Goal: Task Accomplishment & Management: Manage account settings

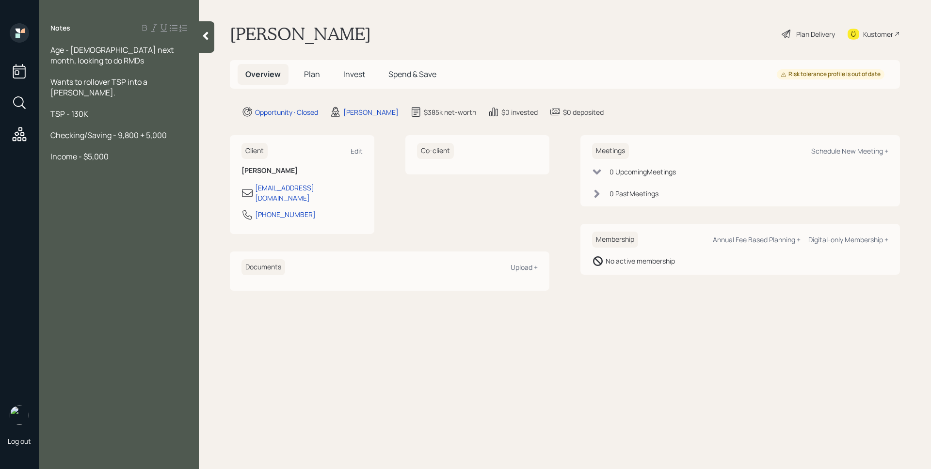
click at [72, 173] on div at bounding box center [118, 178] width 137 height 11
click at [102, 109] on div "TSP - 130K" at bounding box center [118, 114] width 137 height 11
click at [116, 141] on div at bounding box center [118, 146] width 137 height 11
click at [128, 162] on div at bounding box center [118, 167] width 137 height 11
click at [128, 173] on div "Expenses - $2,500" at bounding box center [118, 178] width 137 height 11
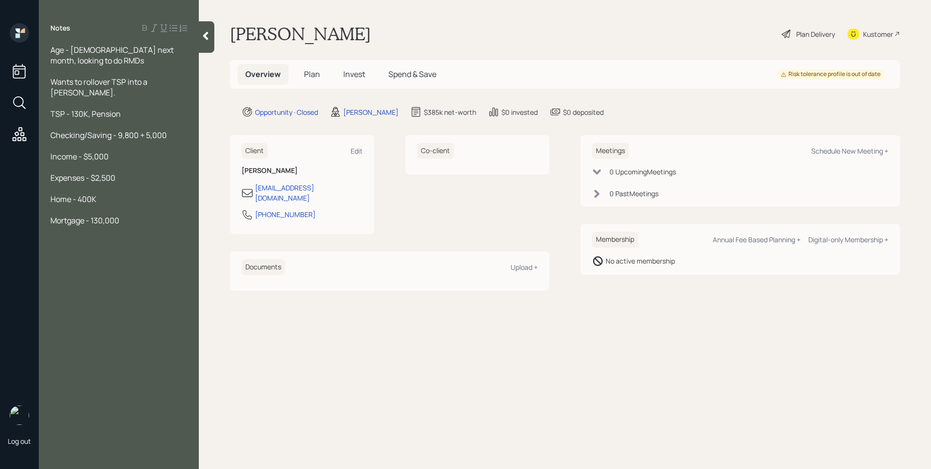
click at [93, 215] on span "Mortgage - 130,000" at bounding box center [84, 220] width 69 height 11
click at [112, 151] on div "Income - $5,000" at bounding box center [118, 156] width 137 height 11
click at [159, 215] on div "Mortgage - $130,000" at bounding box center [118, 220] width 137 height 11
click at [205, 36] on icon at bounding box center [205, 36] width 5 height 8
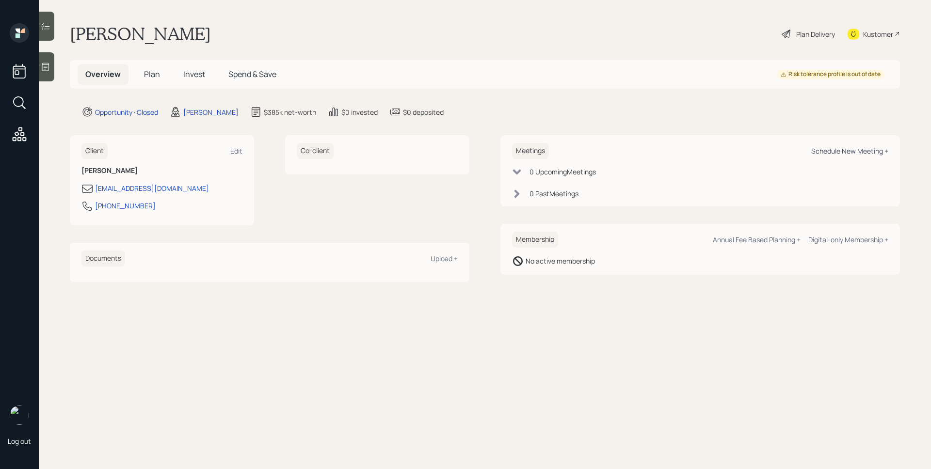
click at [838, 148] on div "Schedule New Meeting +" at bounding box center [849, 150] width 77 height 9
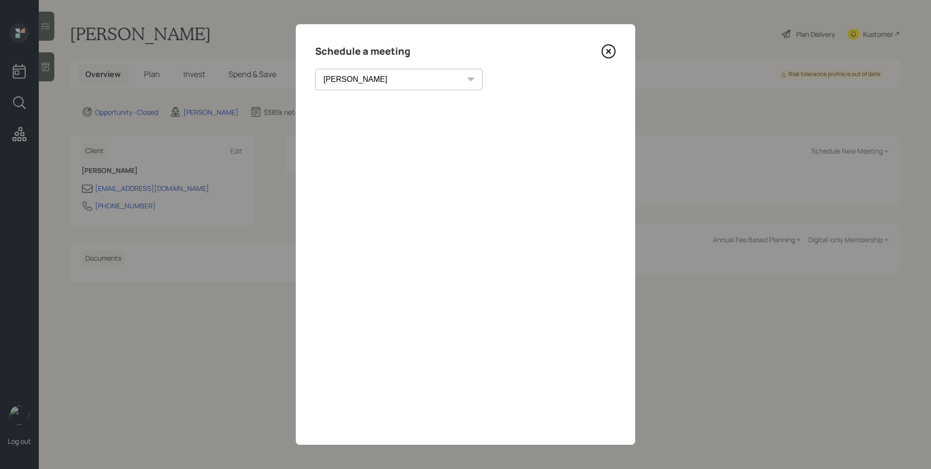
click at [382, 77] on select "[PERSON_NAME] [PERSON_NAME] [PERSON_NAME] [PERSON_NAME] [PERSON_NAME] [PERSON_N…" at bounding box center [398, 79] width 167 height 21
select select "round-[PERSON_NAME]"
click at [315, 69] on select "[PERSON_NAME] [PERSON_NAME] [PERSON_NAME] [PERSON_NAME] [PERSON_NAME] [PERSON_N…" at bounding box center [398, 79] width 167 height 21
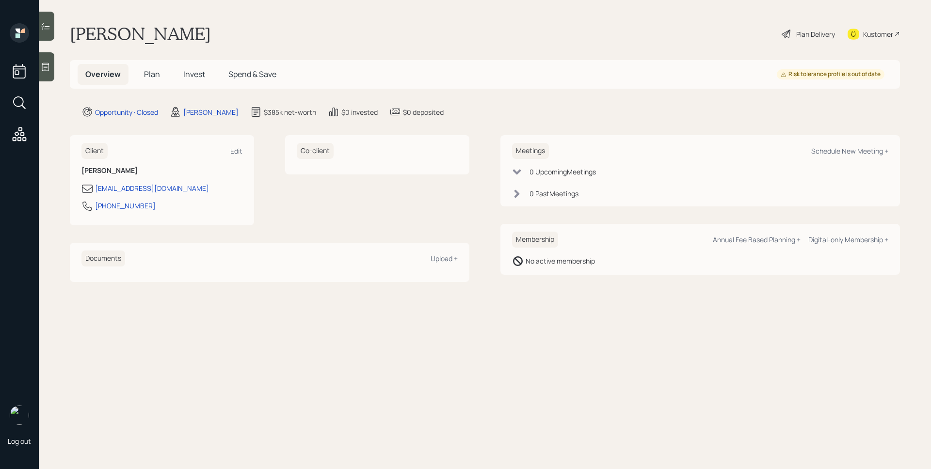
click at [53, 71] on div at bounding box center [47, 66] width 16 height 29
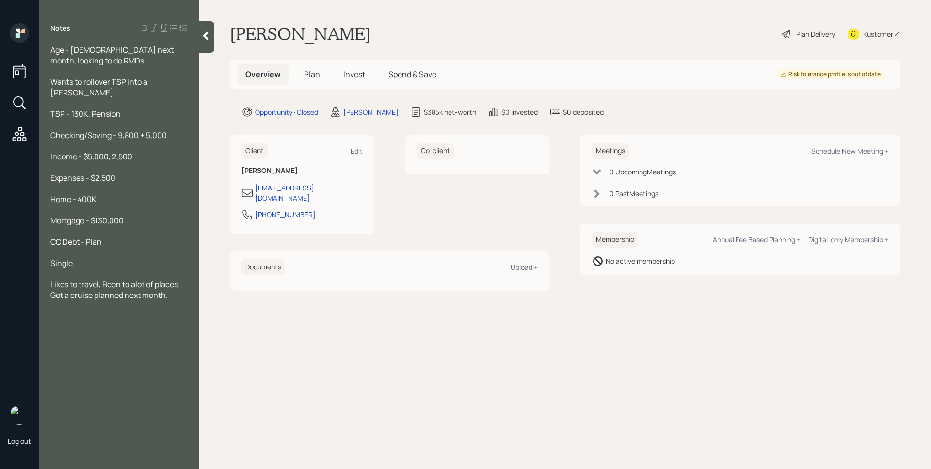
click at [135, 151] on div "Income - $5,000, 2,500" at bounding box center [118, 156] width 137 height 11
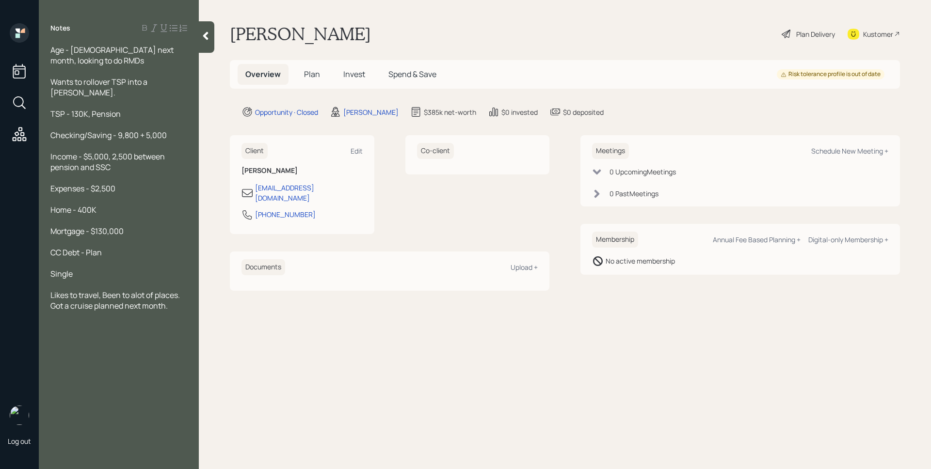
click at [127, 109] on div "TSP - 130K, Pension" at bounding box center [118, 114] width 137 height 11
click at [109, 247] on div "CC Debt - Plan" at bounding box center [118, 252] width 137 height 11
click at [825, 157] on div "Meetings Schedule New Meeting +" at bounding box center [740, 151] width 296 height 16
click at [825, 151] on div "Schedule New Meeting +" at bounding box center [849, 150] width 77 height 9
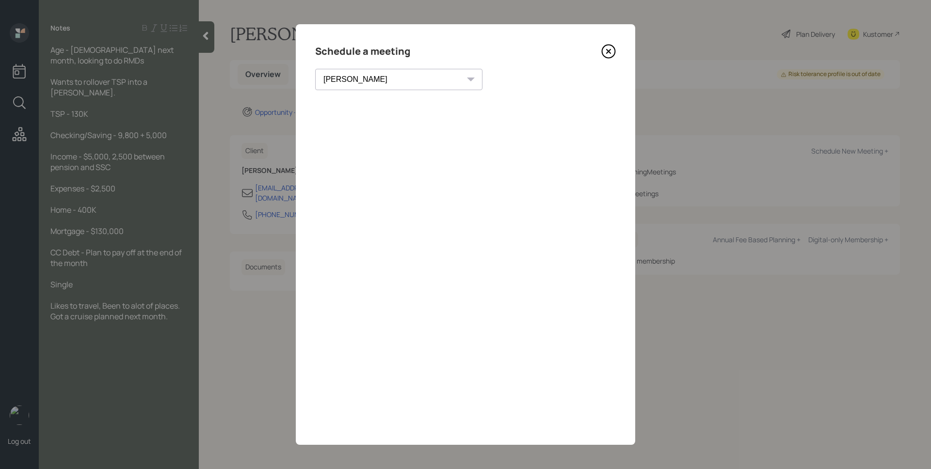
click at [387, 81] on div "[PERSON_NAME] [PERSON_NAME] [PERSON_NAME] [PERSON_NAME] [PERSON_NAME] [PERSON_N…" at bounding box center [398, 79] width 167 height 21
click at [382, 75] on select "[PERSON_NAME] [PERSON_NAME] [PERSON_NAME] [PERSON_NAME] [PERSON_NAME] [PERSON_N…" at bounding box center [398, 79] width 167 height 21
select select "round-[PERSON_NAME]"
click at [315, 69] on select "[PERSON_NAME] [PERSON_NAME] [PERSON_NAME] [PERSON_NAME] [PERSON_NAME] [PERSON_N…" at bounding box center [398, 79] width 167 height 21
click at [607, 55] on icon at bounding box center [608, 51] width 15 height 15
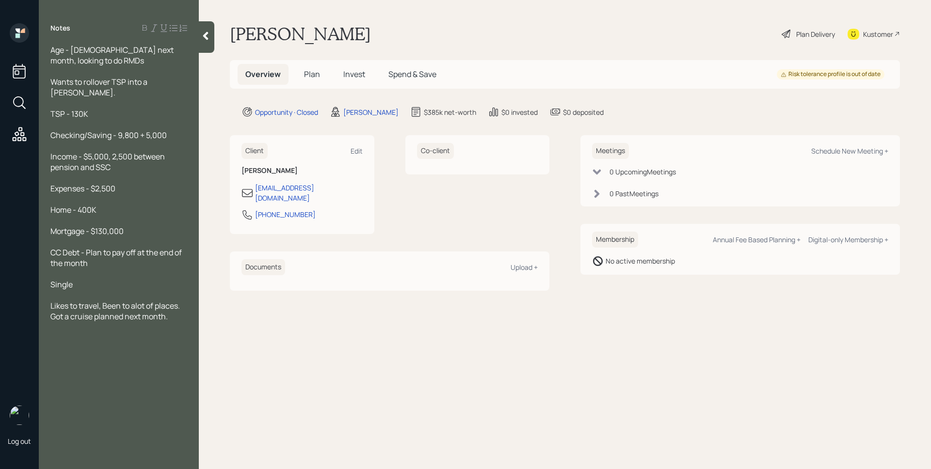
click at [139, 130] on span "Checking/Saving - 9,800 + 5,000" at bounding box center [108, 135] width 116 height 11
click at [152, 151] on span "Income - $5,000, 2,500 between pension and SSC" at bounding box center [108, 161] width 116 height 21
click at [129, 156] on div "Income - $5,000, 2,500 between pension and SSC" at bounding box center [118, 161] width 137 height 21
click at [142, 109] on div "TSP - 130K" at bounding box center [118, 114] width 137 height 11
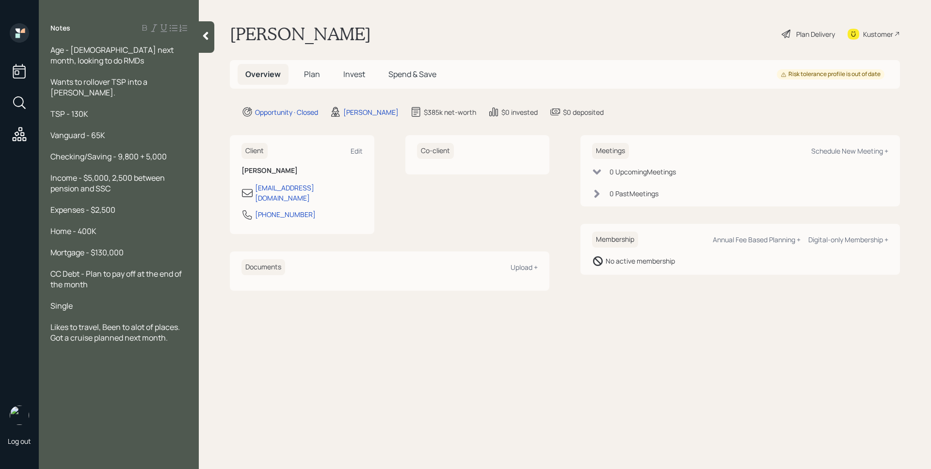
click at [188, 80] on div "Age - [DEMOGRAPHIC_DATA] next month, looking to do RMDs Wants to rollover TSP i…" at bounding box center [119, 194] width 160 height 299
click at [186, 80] on div "Wants to rollover TSP into a [PERSON_NAME]." at bounding box center [118, 87] width 137 height 21
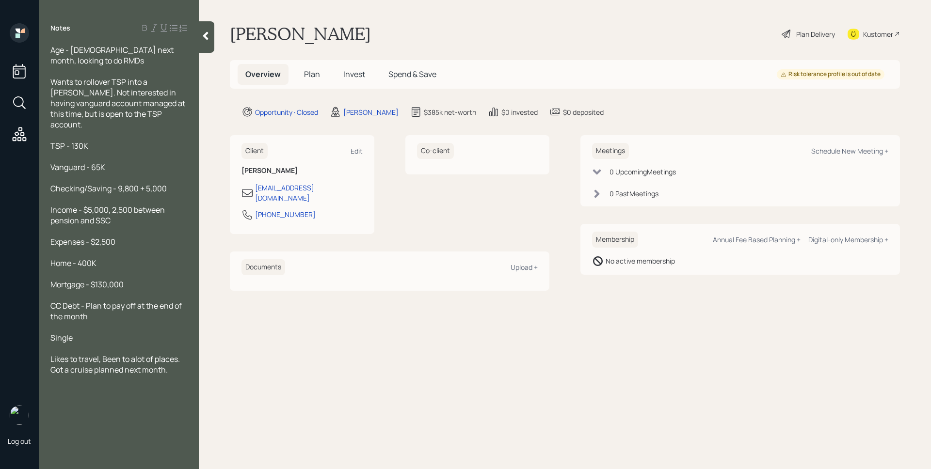
click at [835, 166] on div "Meetings Schedule New Meeting + 0 Upcoming Meeting s 0 Past Meeting s" at bounding box center [740, 170] width 320 height 71
click at [835, 153] on div "Schedule New Meeting +" at bounding box center [849, 150] width 77 height 9
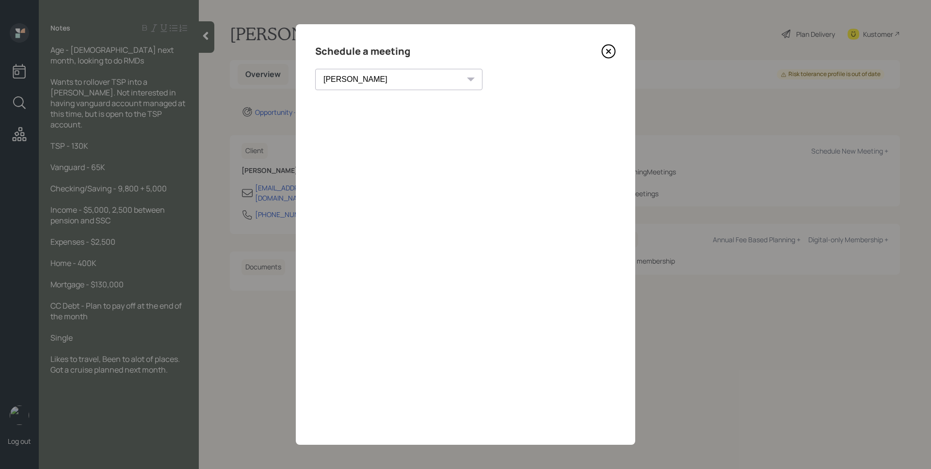
click at [388, 84] on select "[PERSON_NAME] [PERSON_NAME] [PERSON_NAME] [PERSON_NAME] [PERSON_NAME] [PERSON_N…" at bounding box center [398, 79] width 167 height 21
select select "round-[PERSON_NAME]"
click at [315, 69] on select "[PERSON_NAME] [PERSON_NAME] [PERSON_NAME] [PERSON_NAME] [PERSON_NAME] [PERSON_N…" at bounding box center [398, 79] width 167 height 21
click at [609, 54] on icon at bounding box center [608, 51] width 15 height 15
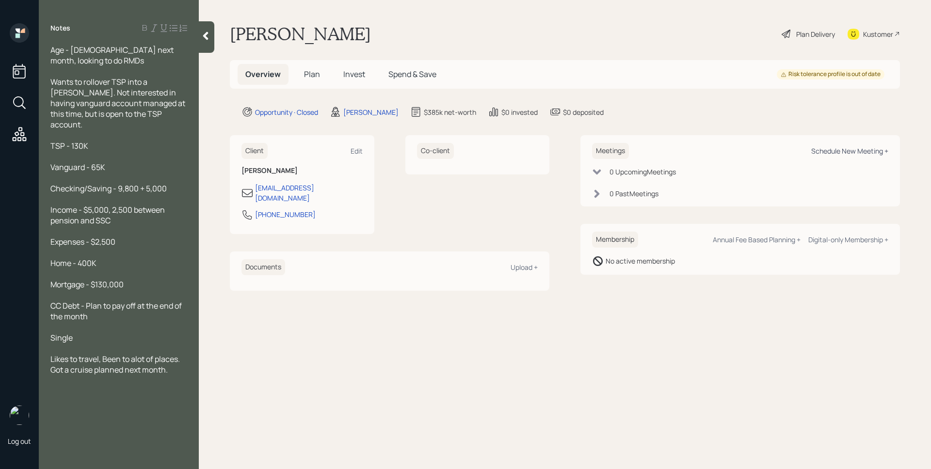
click at [822, 152] on div "Schedule New Meeting +" at bounding box center [849, 150] width 77 height 9
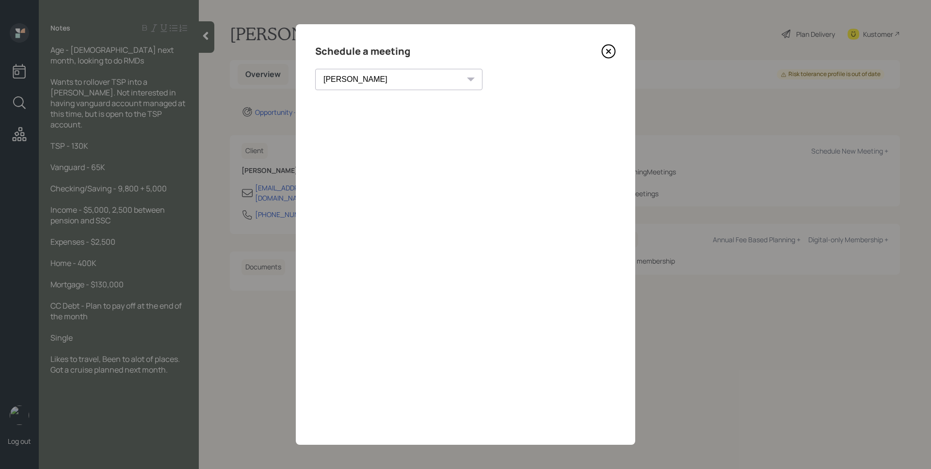
click at [371, 82] on select "[PERSON_NAME] [PERSON_NAME] [PERSON_NAME] [PERSON_NAME] [PERSON_NAME] [PERSON_N…" at bounding box center [398, 79] width 167 height 21
select select "round-[PERSON_NAME]"
click at [315, 69] on select "[PERSON_NAME] [PERSON_NAME] [PERSON_NAME] [PERSON_NAME] [PERSON_NAME] [PERSON_N…" at bounding box center [398, 79] width 167 height 21
click at [604, 50] on icon at bounding box center [608, 51] width 15 height 15
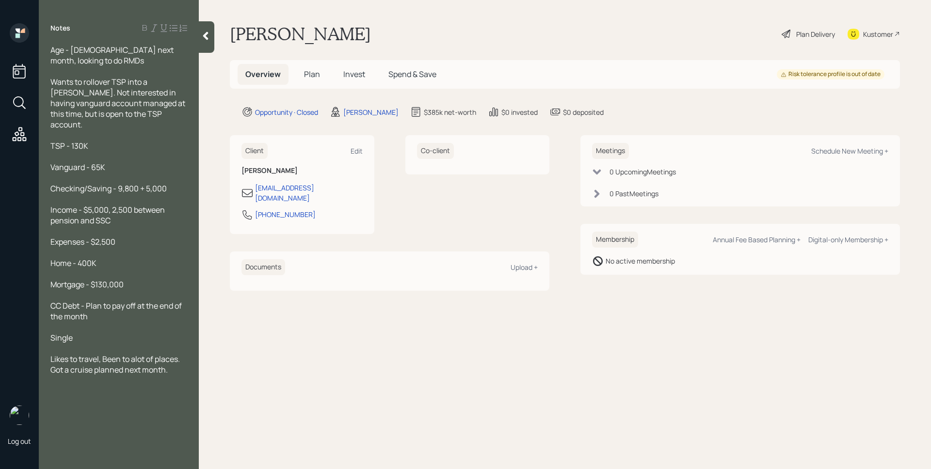
click at [208, 38] on icon at bounding box center [205, 36] width 5 height 8
